Goal: Information Seeking & Learning: Learn about a topic

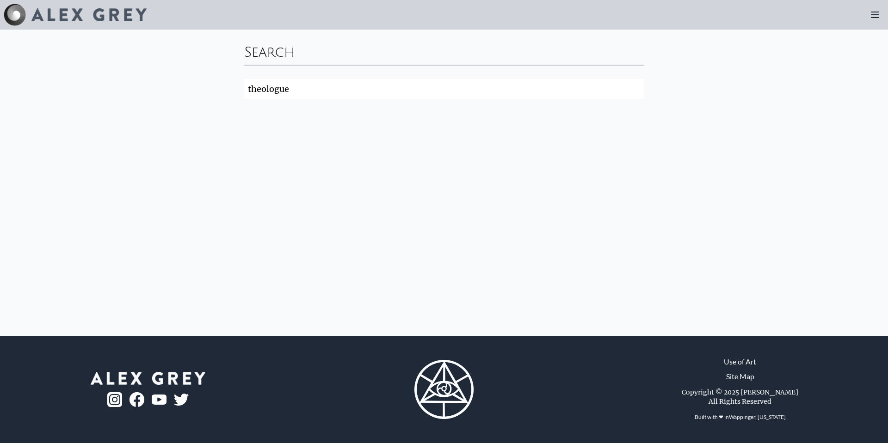
click at [244, 99] on input "theologue" at bounding box center [443, 89] width 399 height 20
click button "Search" at bounding box center [0, 0] width 0 height 0
click at [244, 99] on input "theology" at bounding box center [443, 89] width 399 height 20
type input "theologue"
click button "Search" at bounding box center [0, 0] width 0 height 0
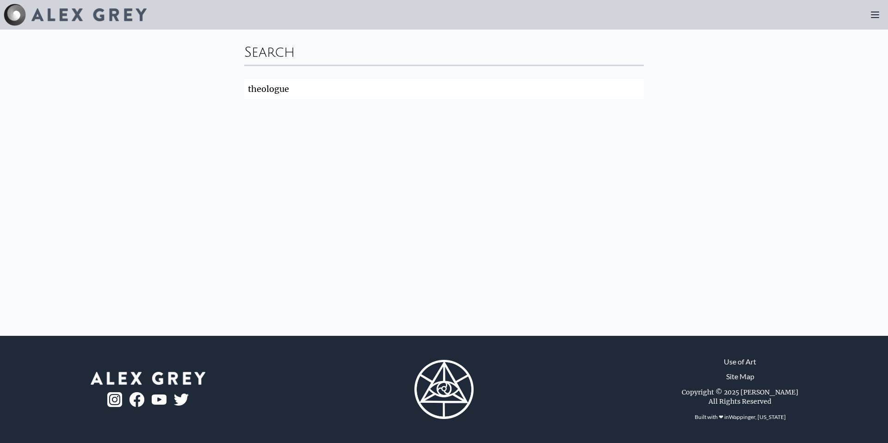
click at [869, 20] on icon at bounding box center [874, 14] width 11 height 11
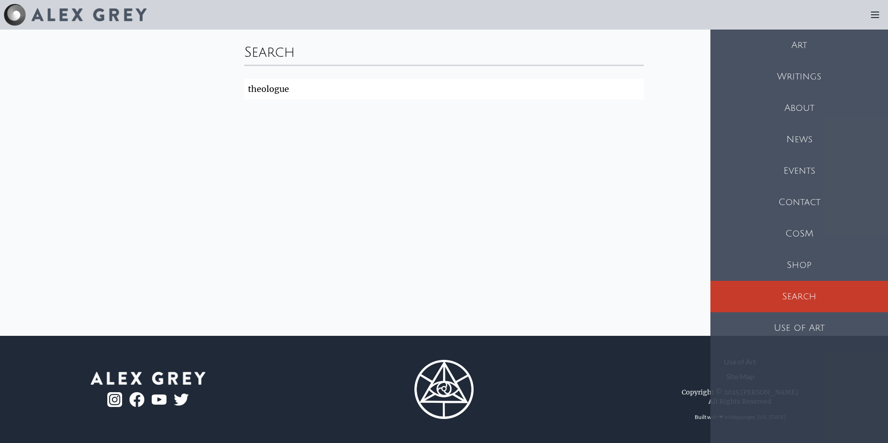
click at [817, 61] on div "Art" at bounding box center [799, 45] width 178 height 31
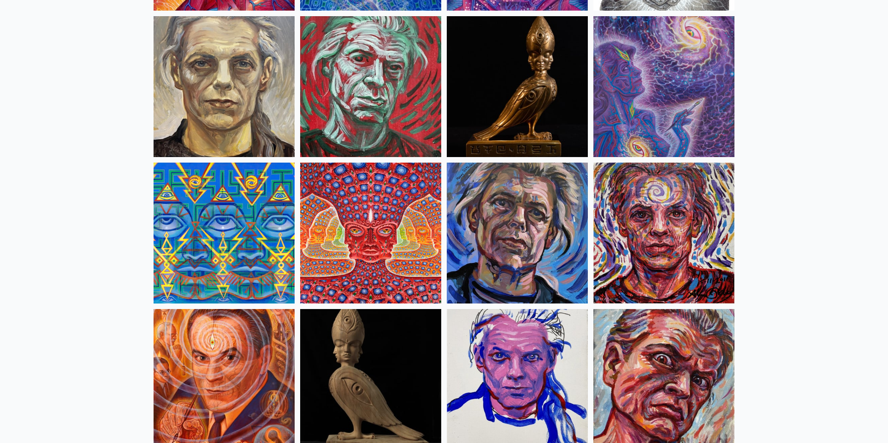
scroll to position [2286, 0]
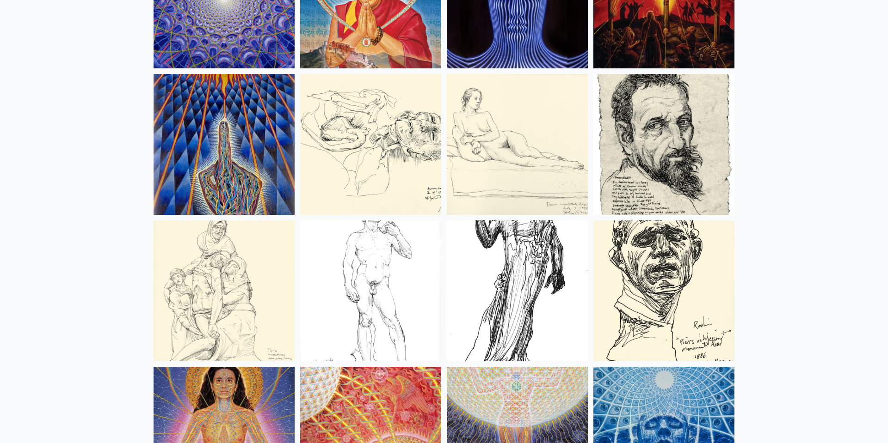
scroll to position [8231, 0]
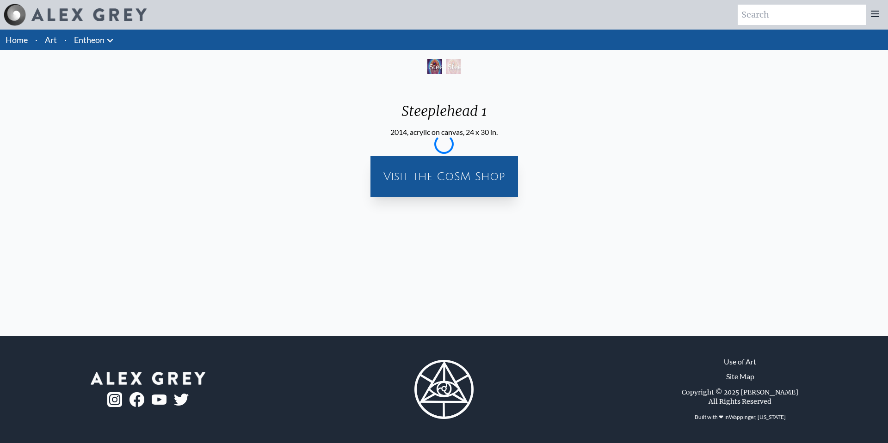
scroll to position [75, 0]
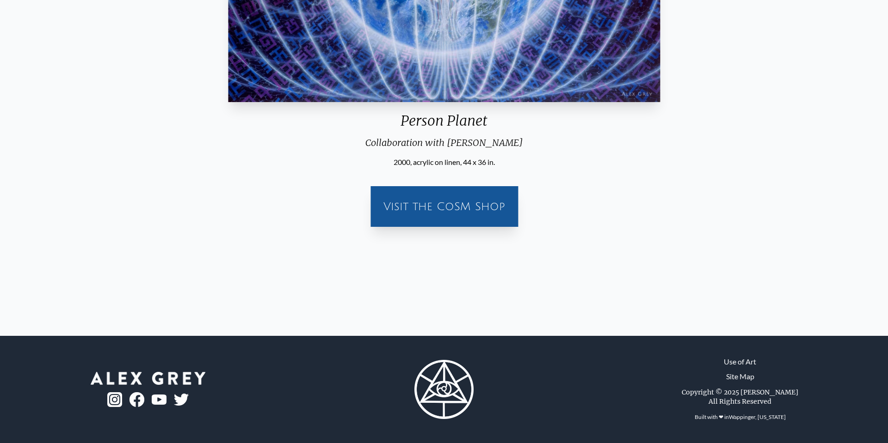
scroll to position [455, 0]
click at [512, 218] on div "Visit the CoSM Shop" at bounding box center [444, 207] width 136 height 30
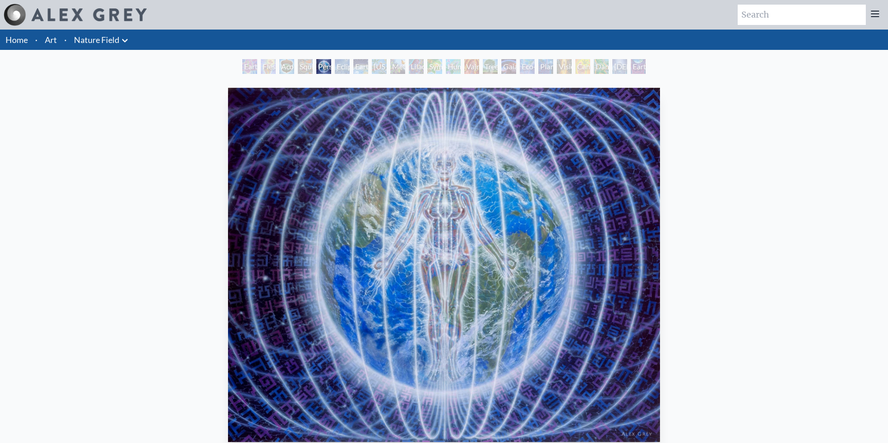
click at [353, 74] on div "Earth Energies" at bounding box center [360, 66] width 15 height 15
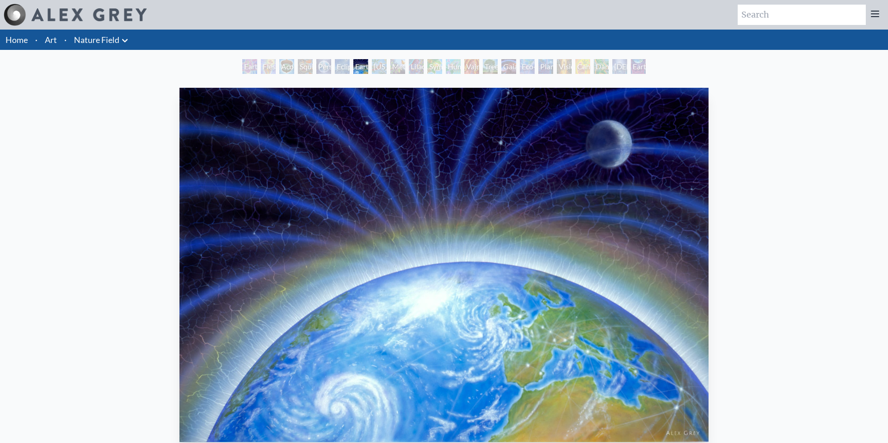
click at [871, 17] on icon at bounding box center [874, 14] width 7 height 6
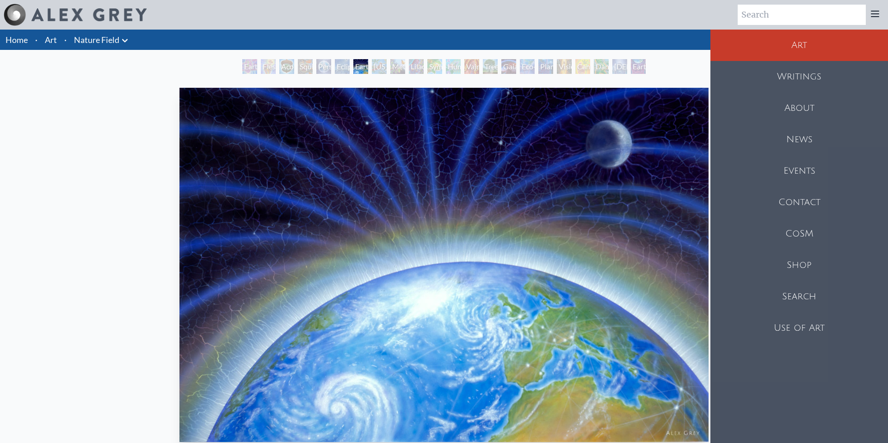
click at [798, 61] on div "Art" at bounding box center [799, 45] width 178 height 31
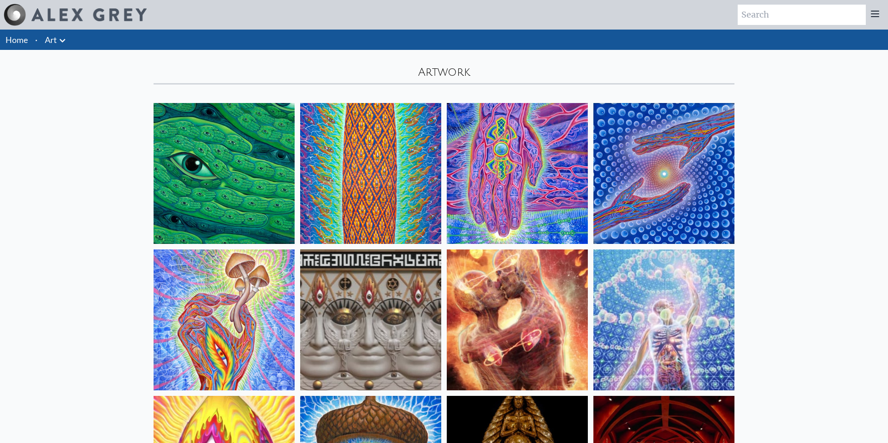
click at [65, 42] on icon at bounding box center [63, 40] width 6 height 3
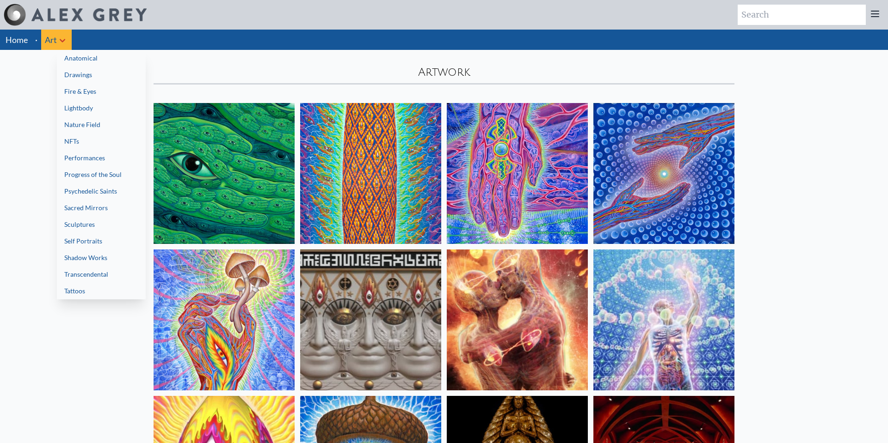
click at [146, 117] on link "Lightbody" at bounding box center [101, 108] width 89 height 17
click at [129, 183] on link "Progress of the Soul" at bounding box center [101, 174] width 89 height 17
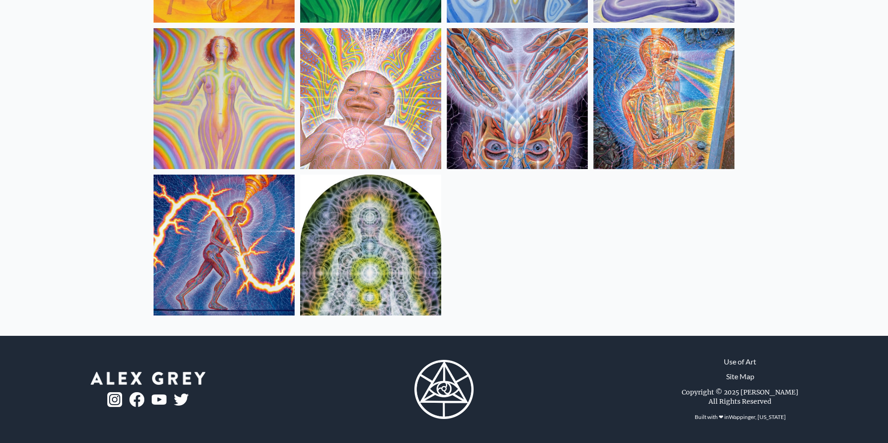
scroll to position [735, 0]
click at [360, 184] on img at bounding box center [370, 245] width 141 height 141
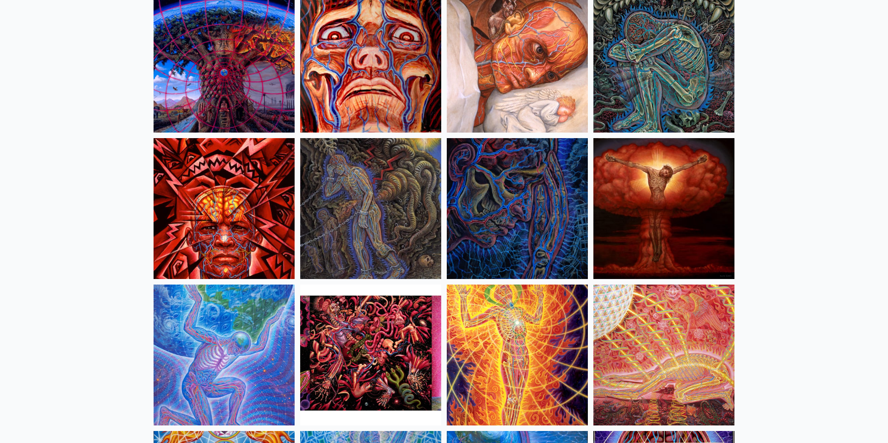
scroll to position [2020, 0]
